Goal: Information Seeking & Learning: Learn about a topic

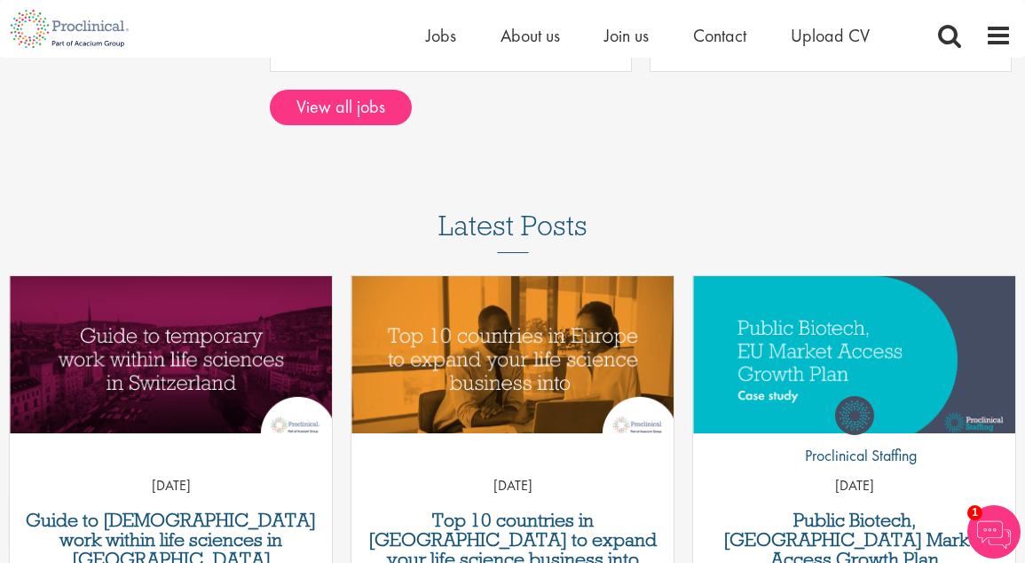
scroll to position [2718, 0]
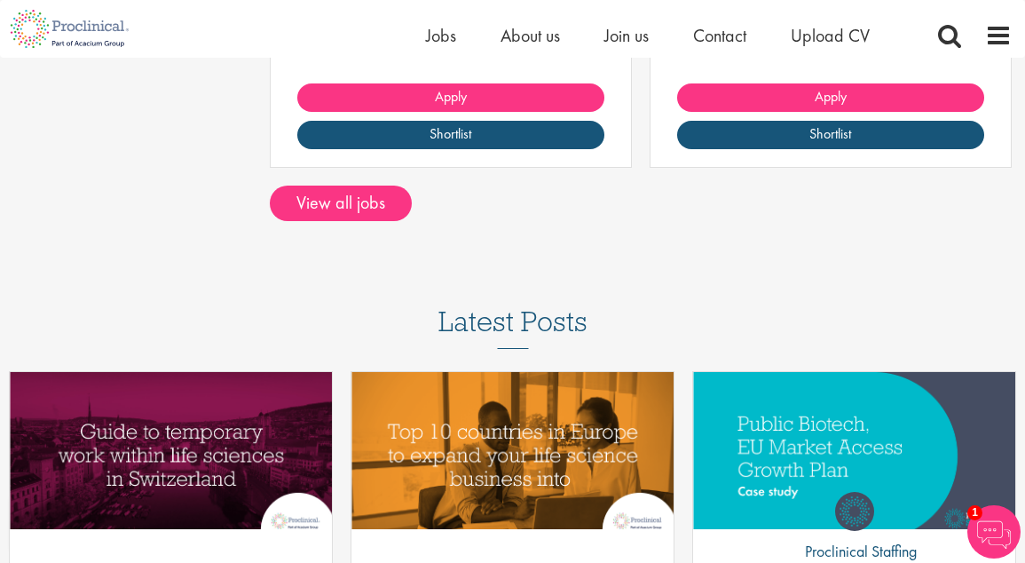
click at [338, 186] on link "View all jobs" at bounding box center [341, 204] width 142 height 36
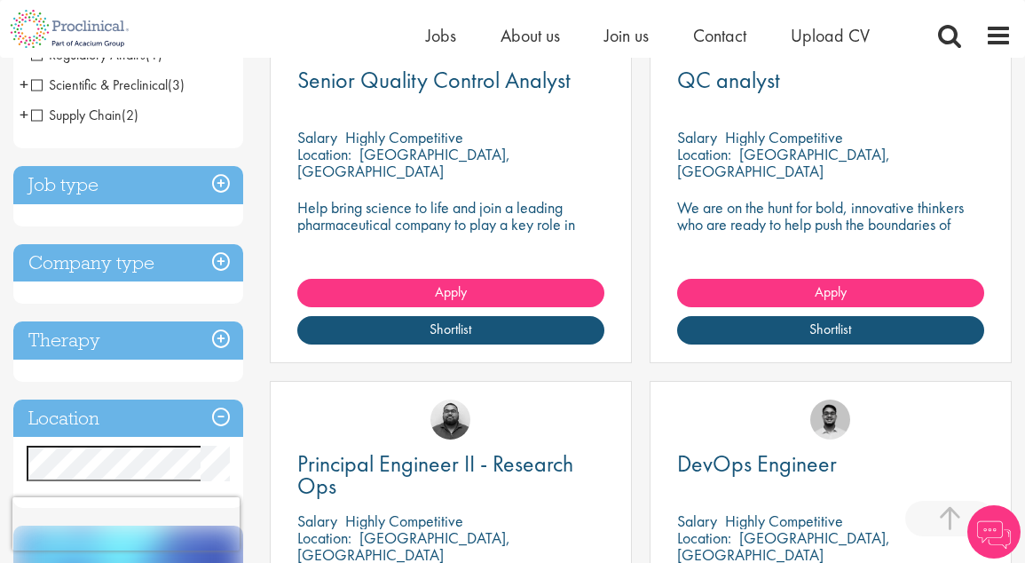
scroll to position [533, 0]
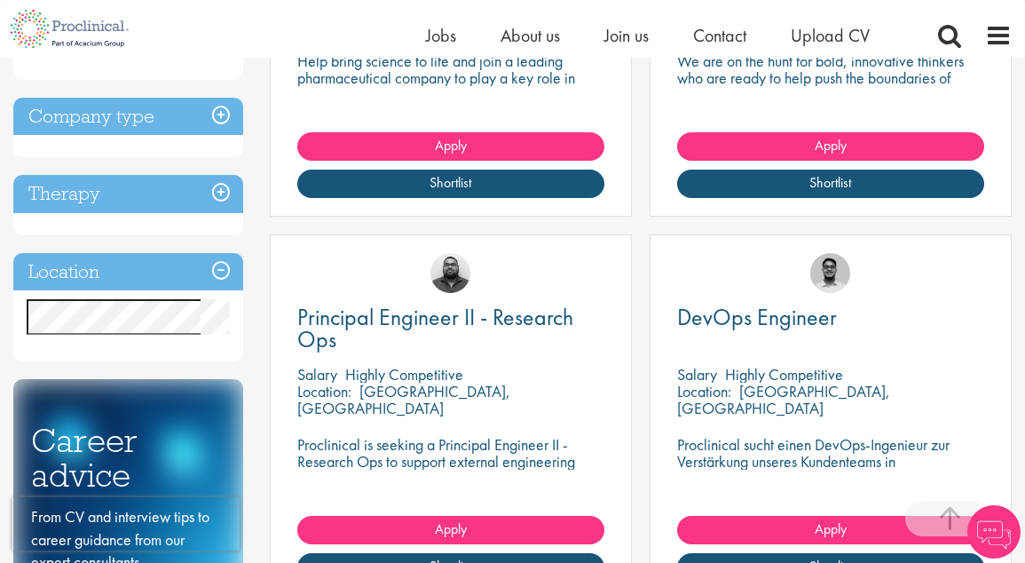
scroll to position [533, 0]
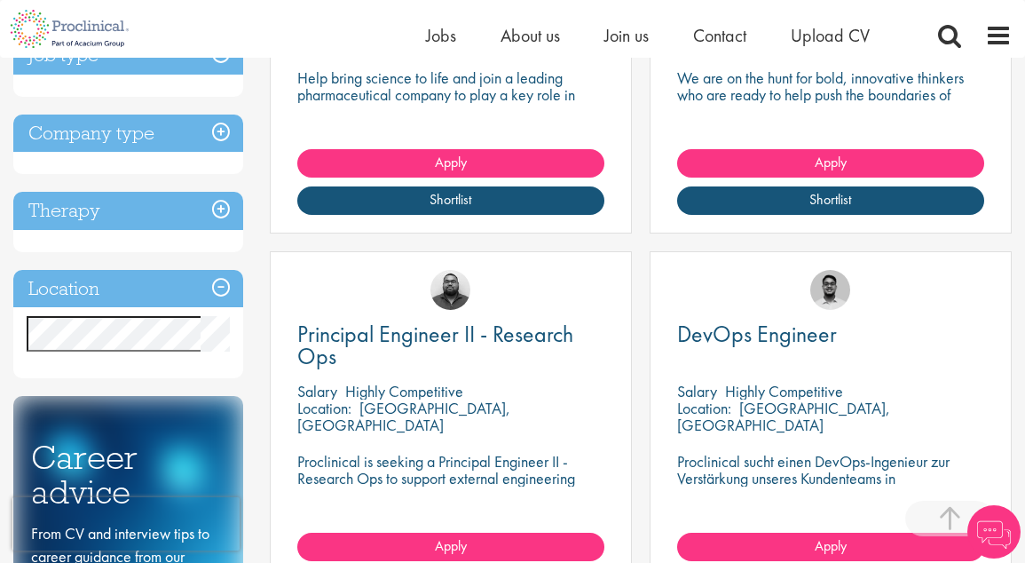
click at [177, 280] on h3 "Location" at bounding box center [128, 289] width 230 height 38
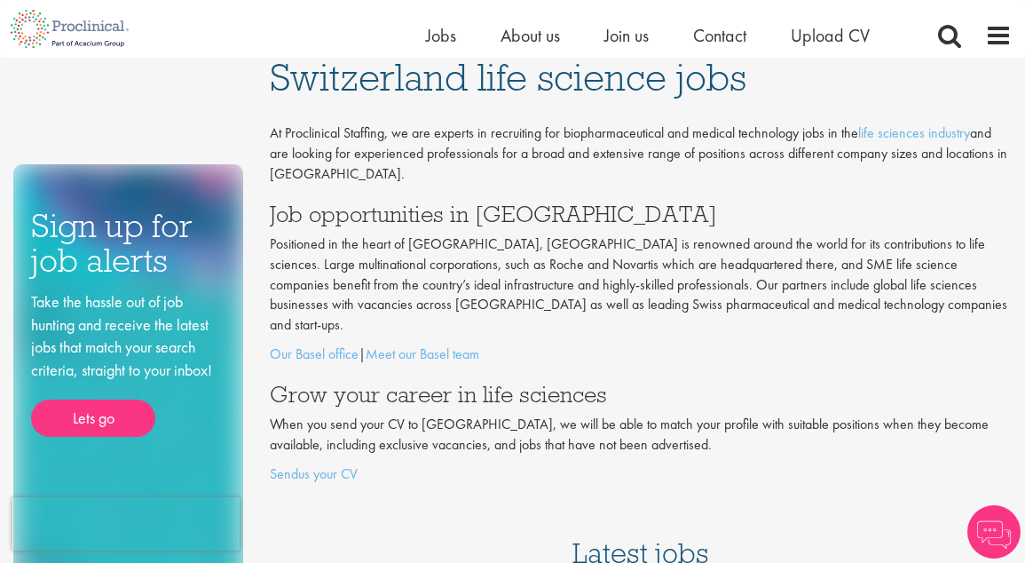
scroll to position [2742, 0]
